Goal: Transaction & Acquisition: Purchase product/service

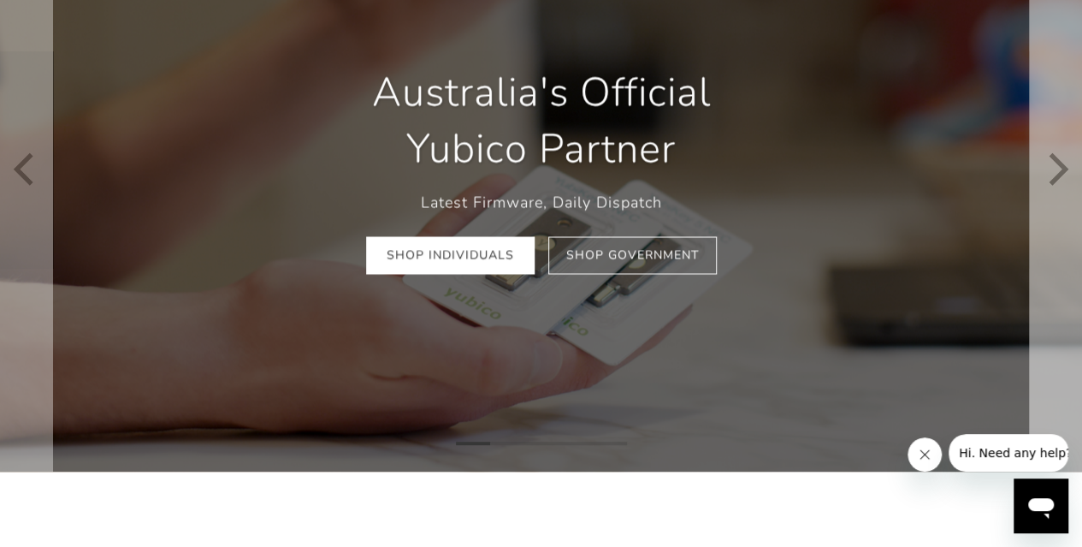
scroll to position [130, 0]
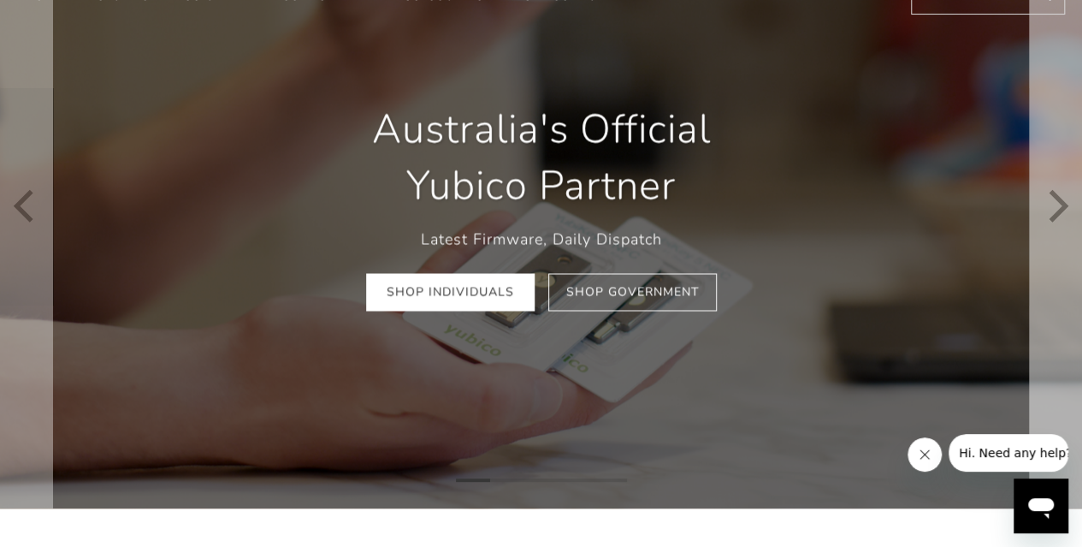
drag, startPoint x: 1087, startPoint y: 68, endPoint x: 1044, endPoint y: 136, distance: 81.2
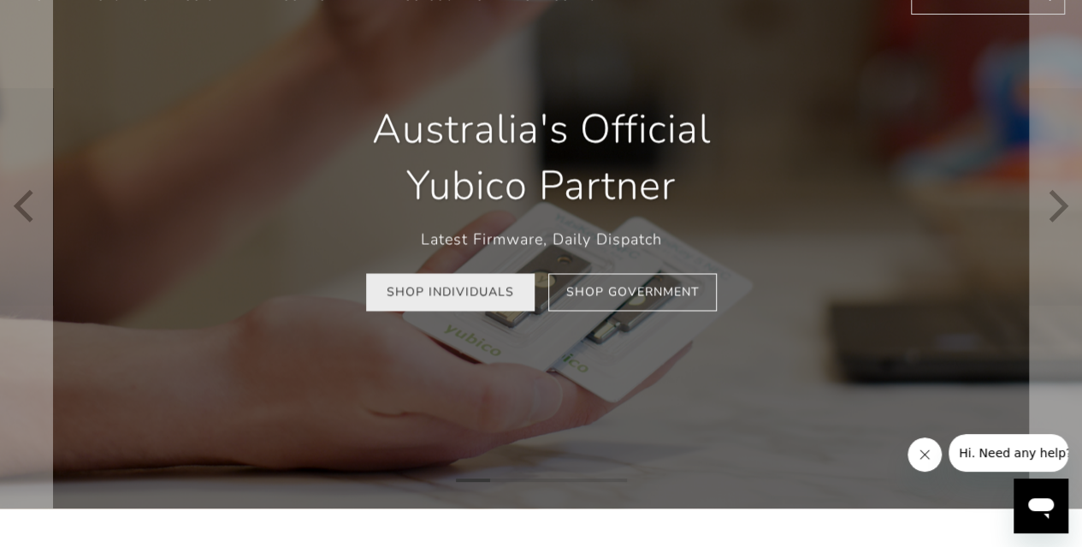
click at [459, 289] on link "Shop Individuals" at bounding box center [450, 292] width 169 height 38
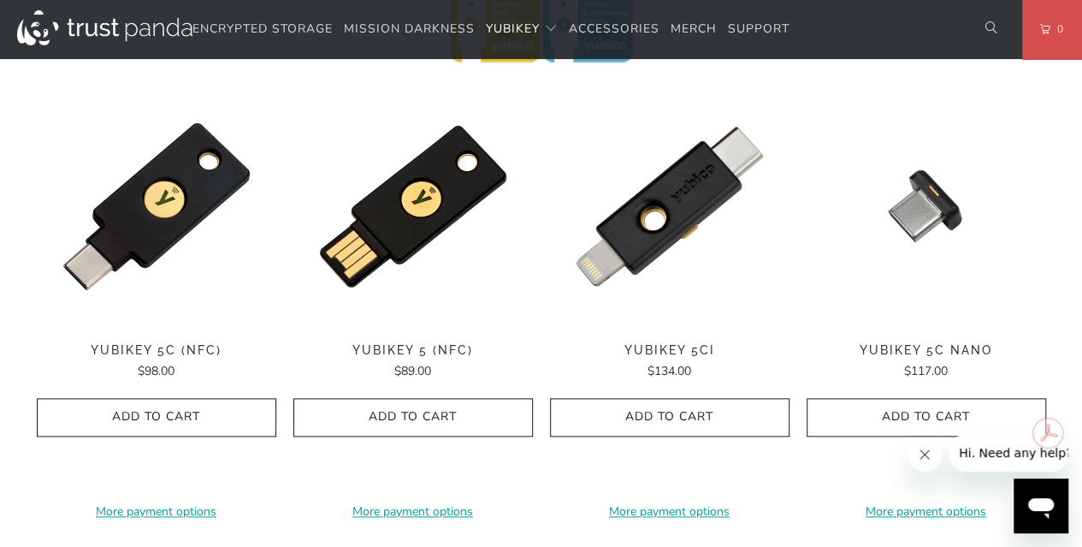
scroll to position [885, 0]
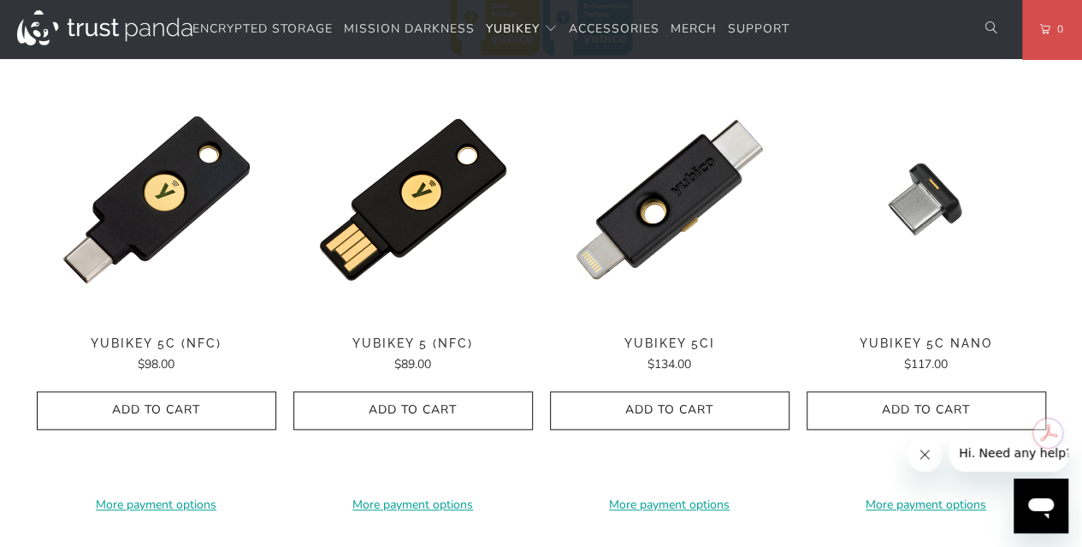
drag, startPoint x: 1085, startPoint y: 64, endPoint x: 1069, endPoint y: 221, distance: 157.3
